Goal: Entertainment & Leisure: Consume media (video, audio)

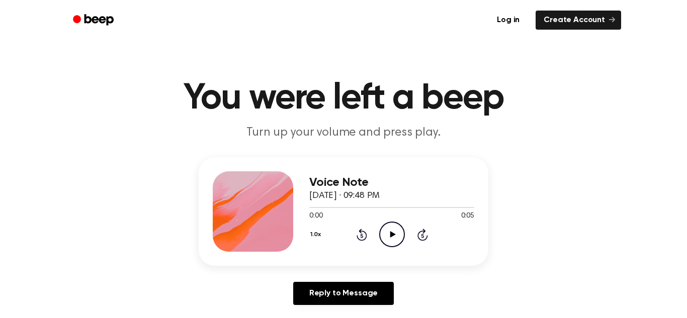
click at [386, 230] on icon "Play Audio" at bounding box center [392, 235] width 26 height 26
